Goal: Information Seeking & Learning: Learn about a topic

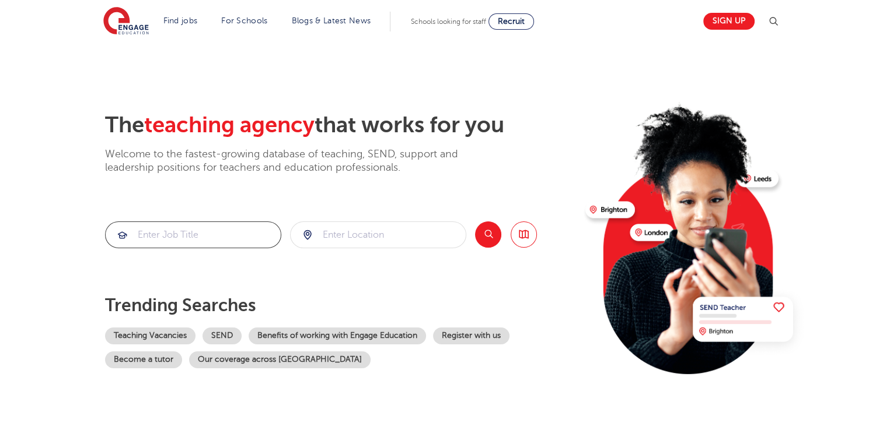
click at [170, 234] on input "search" at bounding box center [193, 235] width 175 height 26
type input "geography"
click at [334, 236] on input "search" at bounding box center [377, 235] width 175 height 26
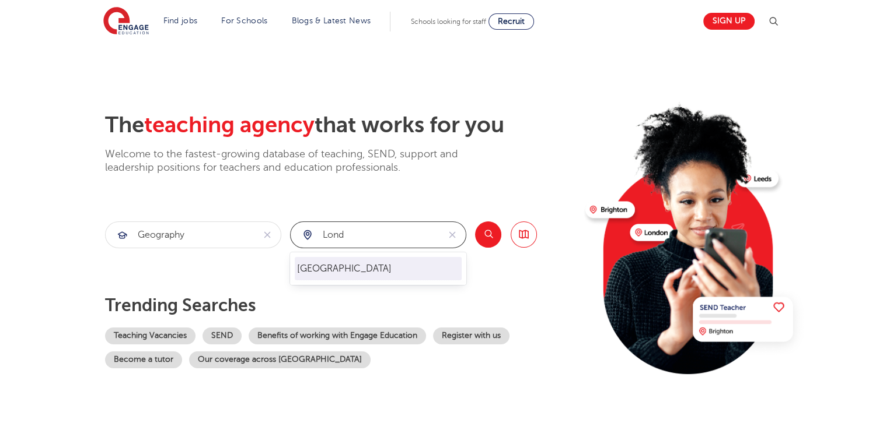
click at [310, 274] on li "[GEOGRAPHIC_DATA]" at bounding box center [378, 268] width 167 height 23
type input "[GEOGRAPHIC_DATA]"
click at [488, 237] on button "Search" at bounding box center [488, 235] width 26 height 26
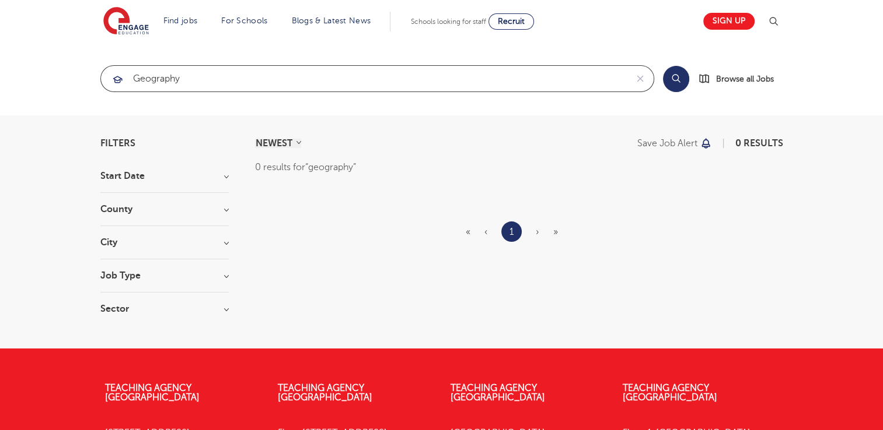
click at [198, 82] on input "geography" at bounding box center [364, 79] width 526 height 26
type input "g"
click at [757, 78] on span "Browse all Jobs" at bounding box center [745, 78] width 58 height 13
click at [197, 82] on input "religion" at bounding box center [364, 79] width 526 height 26
type input "r"
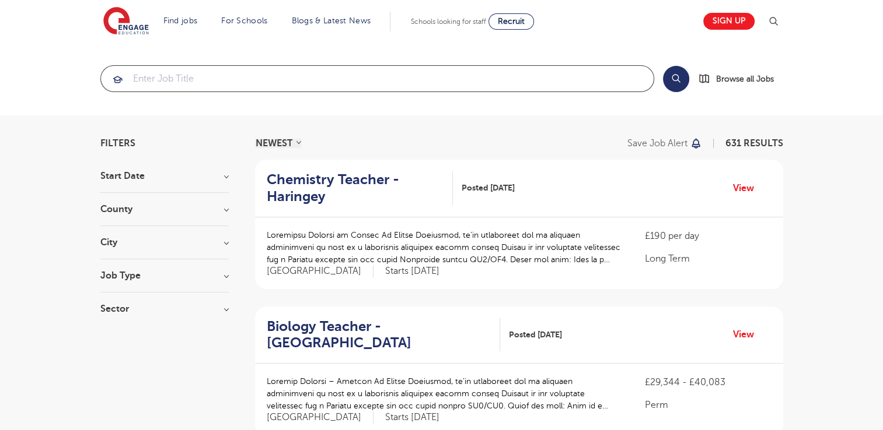
type input "d"
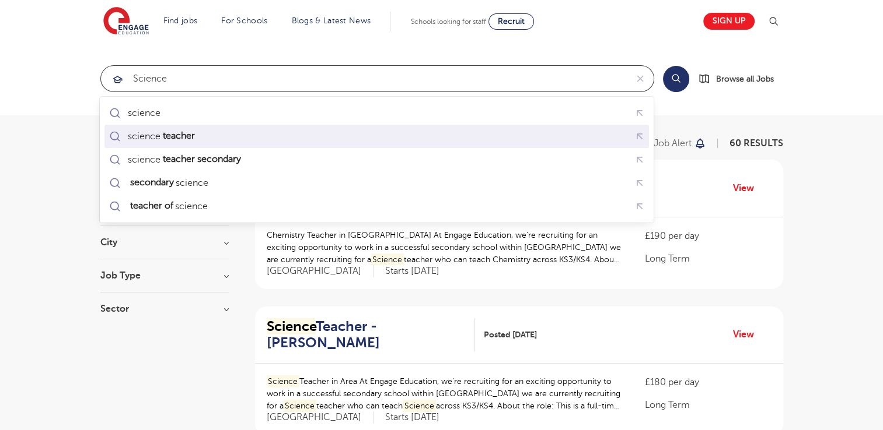
click at [149, 139] on div "science teacher" at bounding box center [162, 137] width 68 height 12
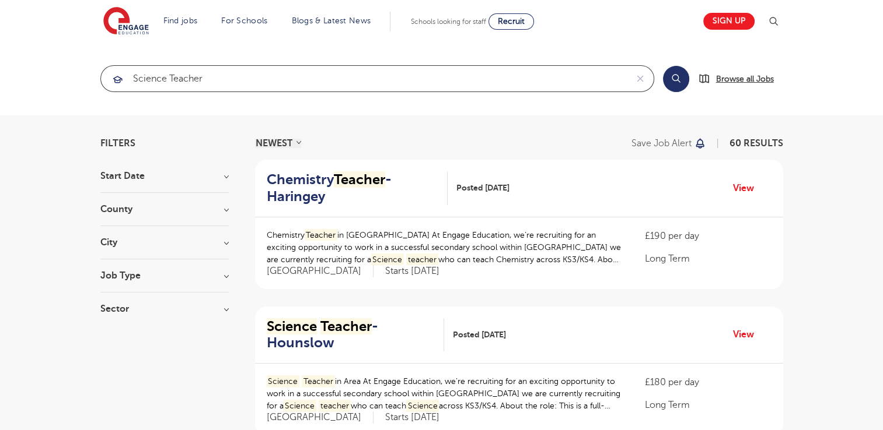
type input "science teacher"
click at [745, 75] on span "Browse all Jobs" at bounding box center [745, 78] width 58 height 13
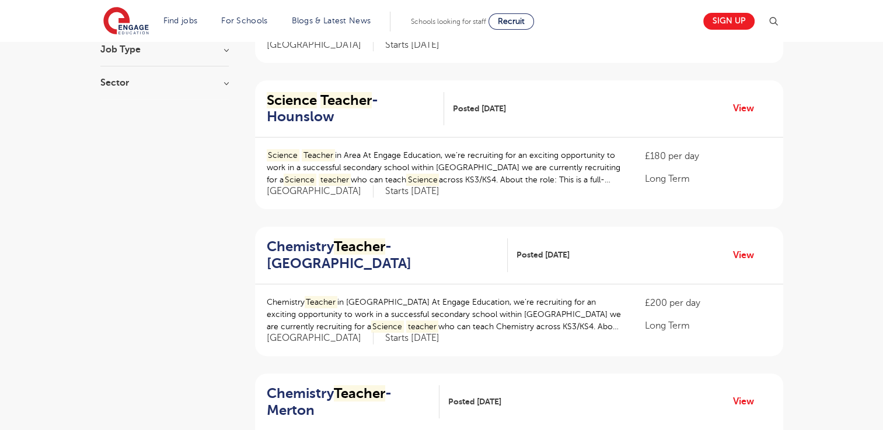
scroll to position [229, 0]
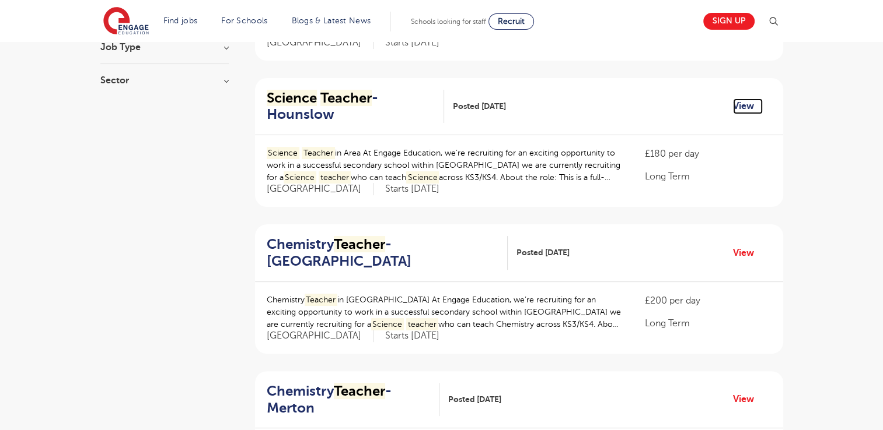
click at [738, 107] on link "View" at bounding box center [748, 106] width 30 height 15
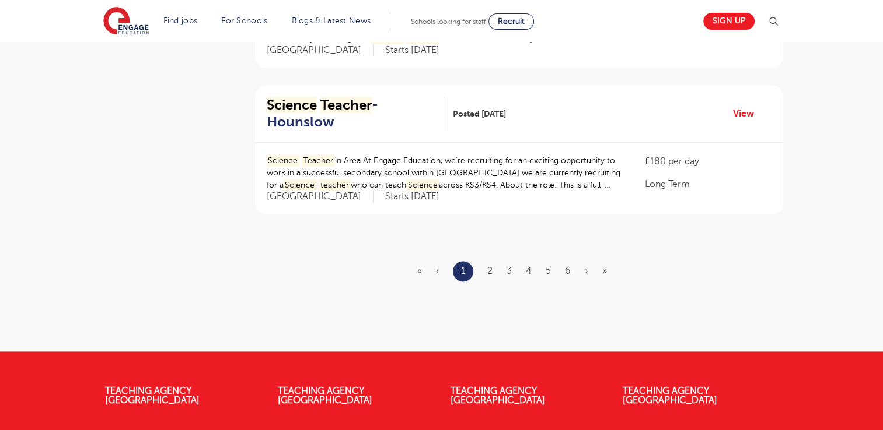
scroll to position [1450, 0]
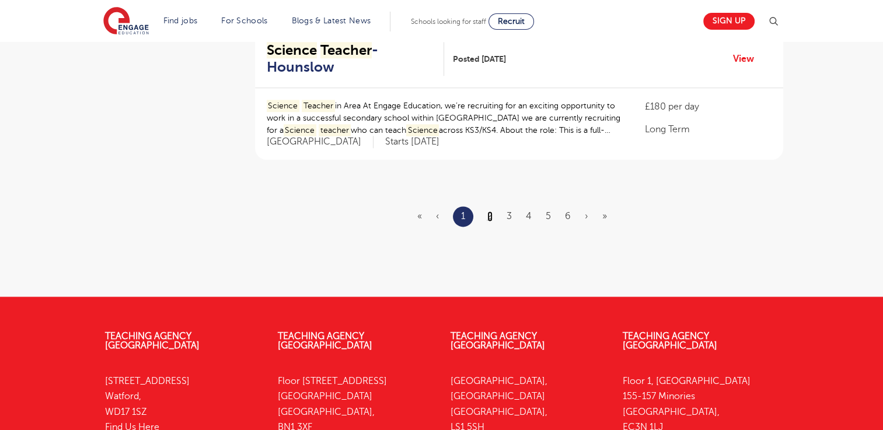
click at [488, 216] on link "2" at bounding box center [489, 216] width 5 height 10
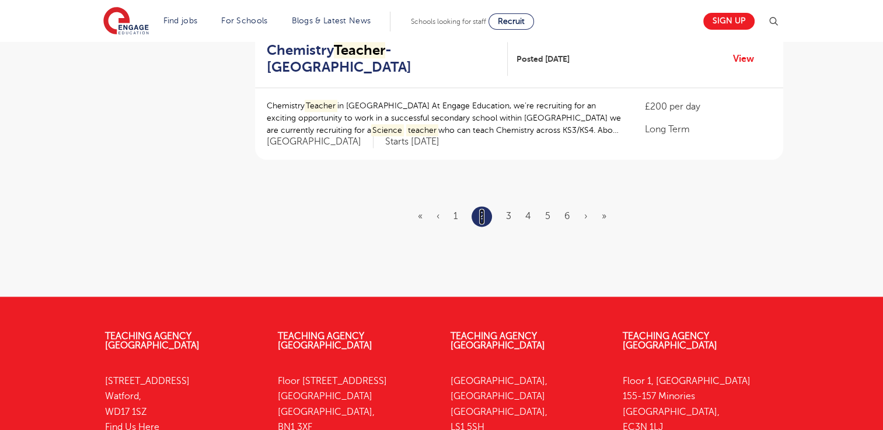
scroll to position [0, 0]
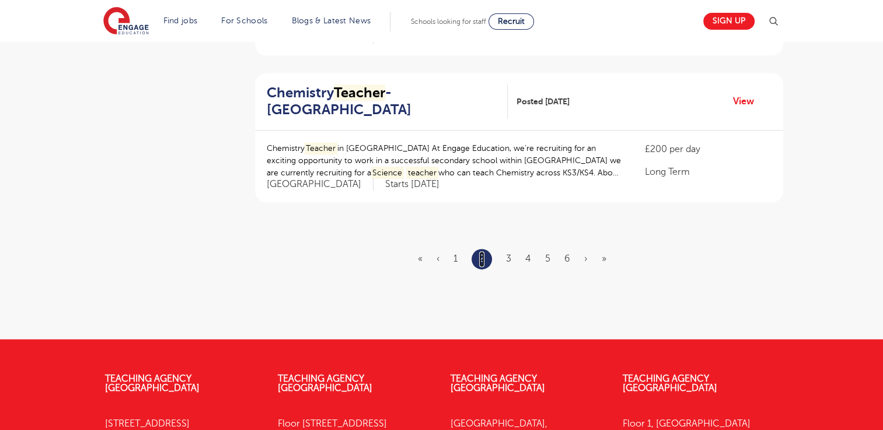
scroll to position [1462, 0]
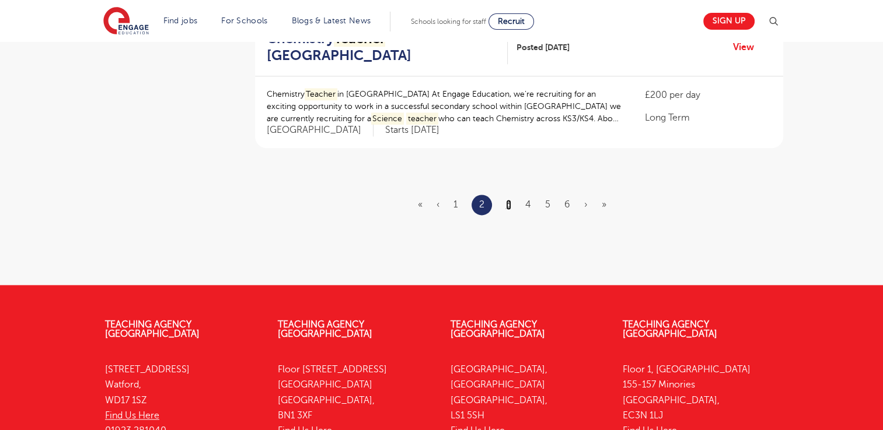
click at [506, 202] on link "3" at bounding box center [508, 204] width 5 height 10
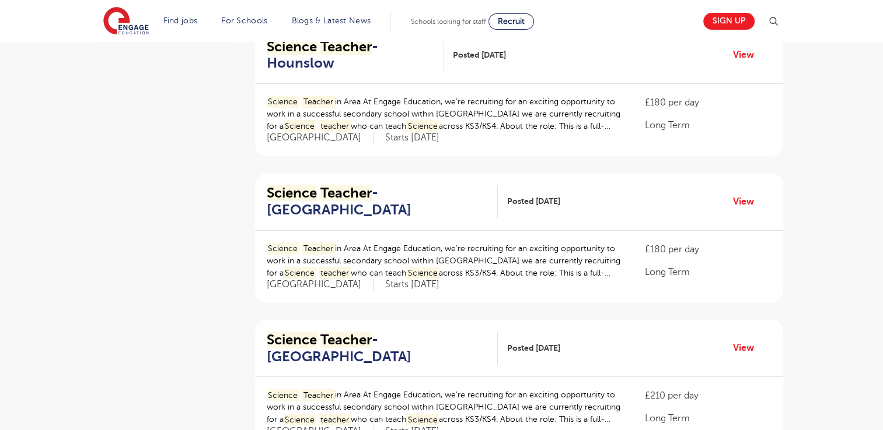
scroll to position [1299, 0]
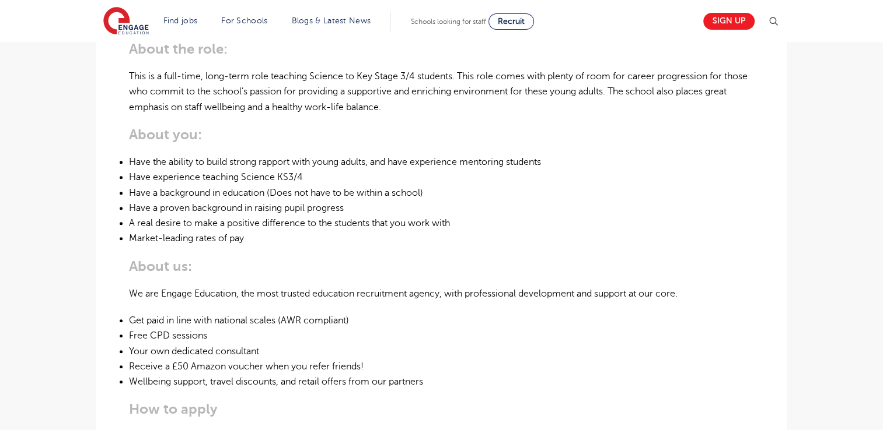
scroll to position [412, 0]
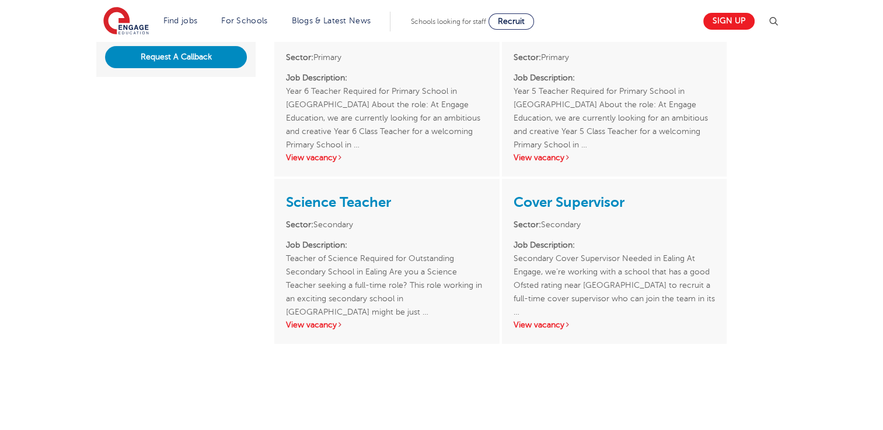
scroll to position [390, 0]
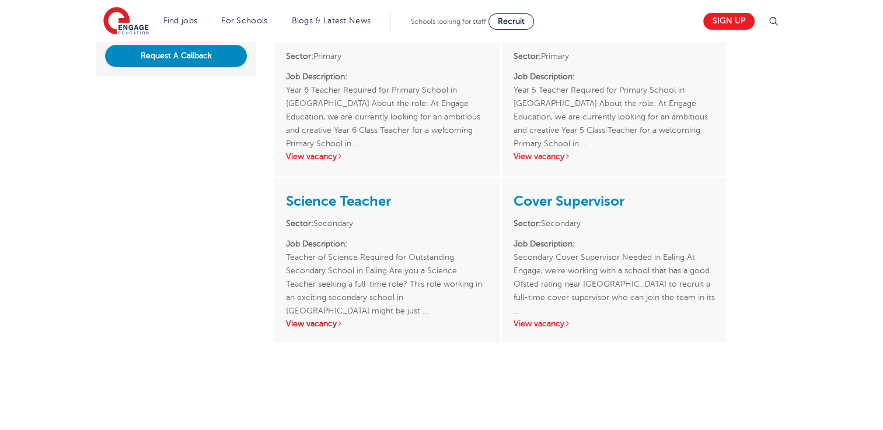
click at [325, 320] on link "View vacancy" at bounding box center [314, 324] width 57 height 9
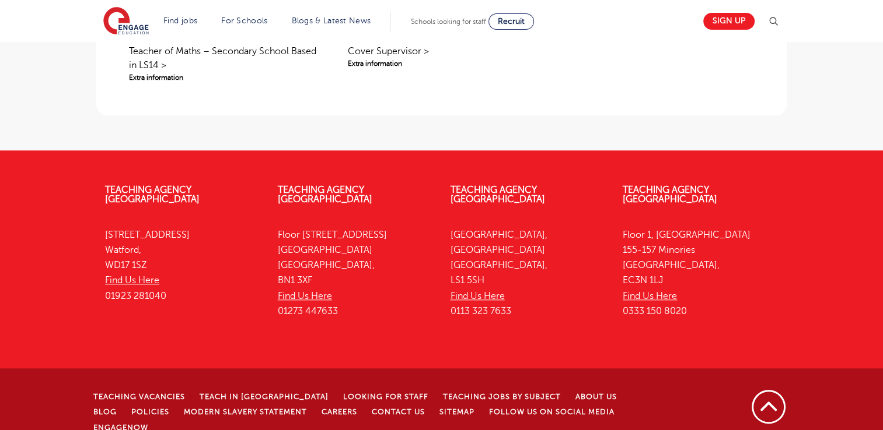
scroll to position [1082, 0]
